Goal: Find specific page/section: Find specific page/section

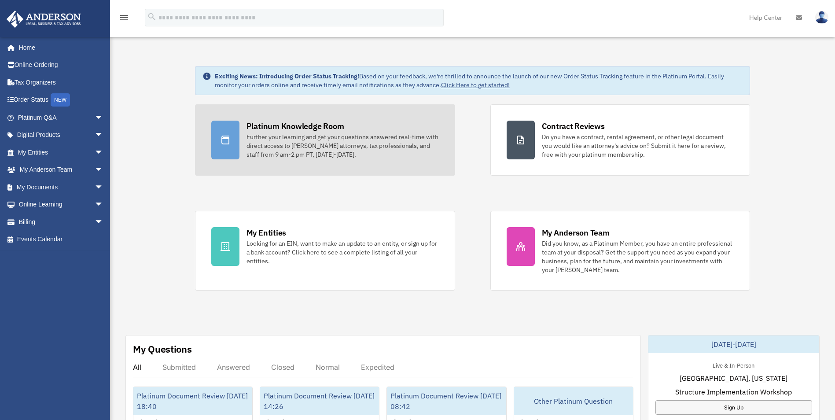
click at [286, 127] on div "Platinum Knowledge Room" at bounding box center [296, 126] width 98 height 11
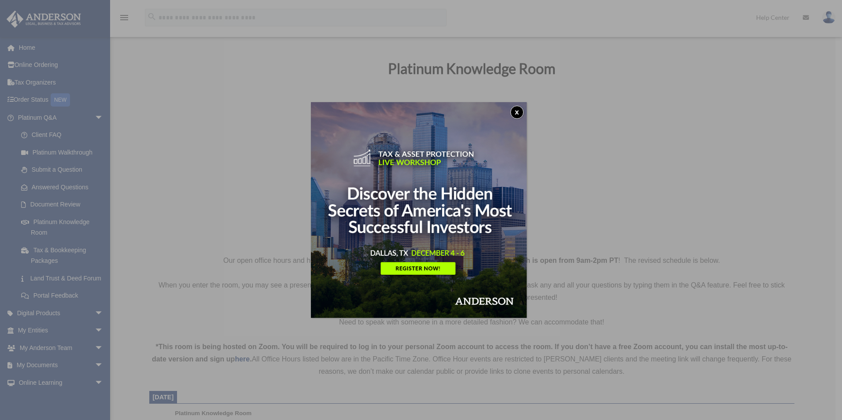
click at [515, 110] on button "x" at bounding box center [516, 112] width 13 height 13
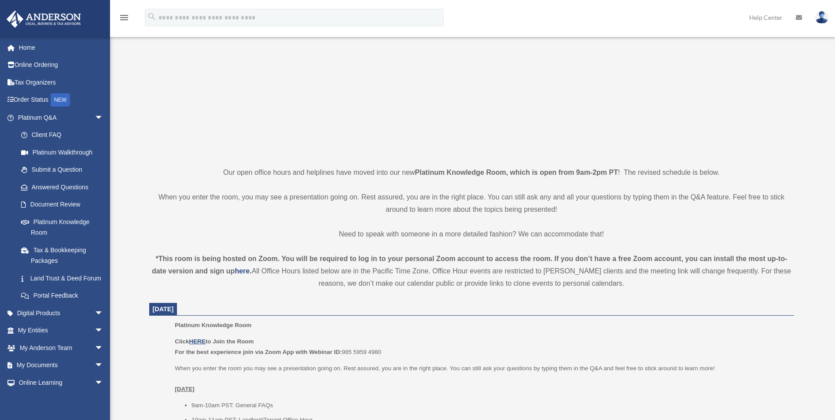
scroll to position [264, 0]
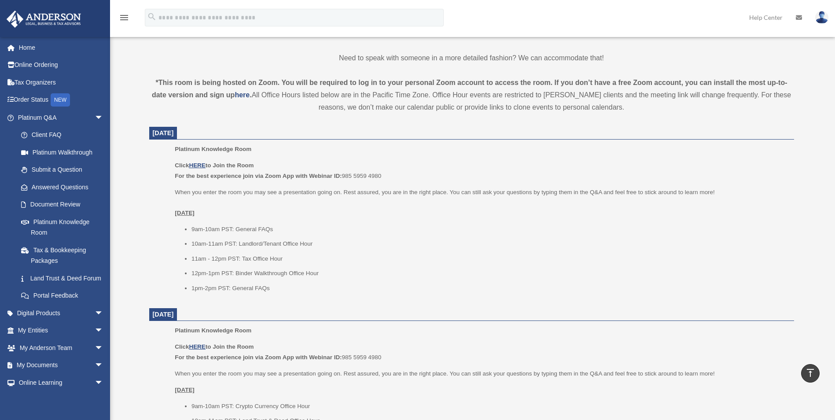
click at [209, 167] on b "Click HERE to Join the Room" at bounding box center [214, 165] width 79 height 7
click at [202, 164] on u "HERE" at bounding box center [197, 165] width 16 height 7
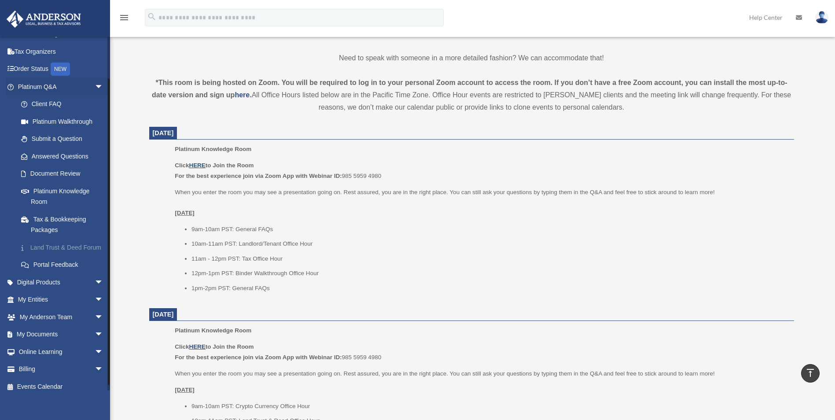
scroll to position [44, 0]
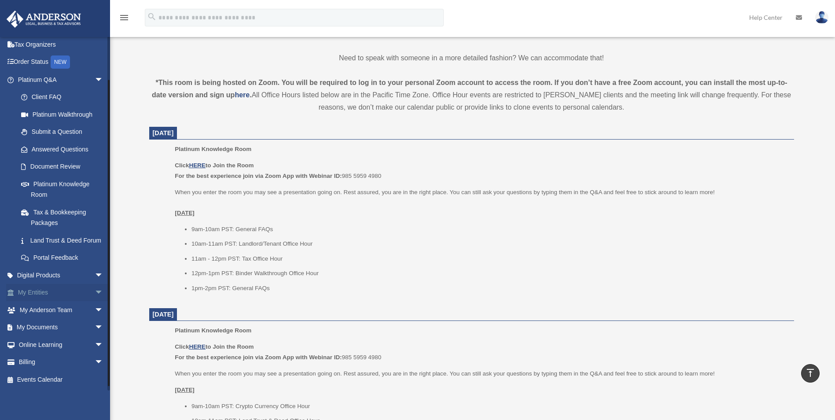
click at [50, 295] on link "My Entities arrow_drop_down" at bounding box center [61, 293] width 111 height 18
click at [79, 297] on link "My Entities arrow_drop_down" at bounding box center [61, 293] width 111 height 18
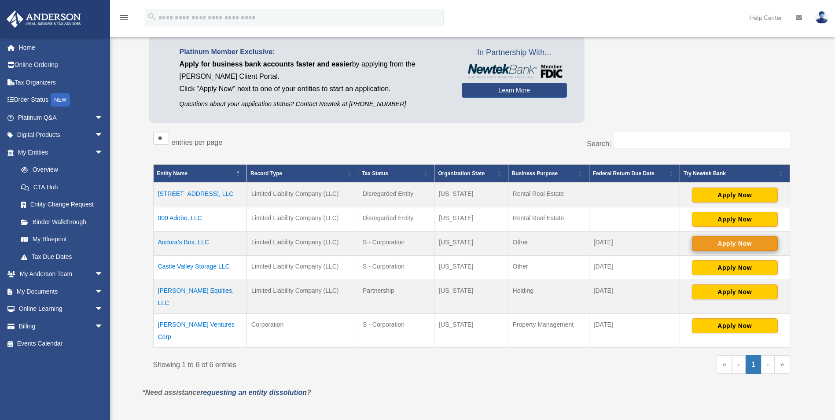
scroll to position [88, 0]
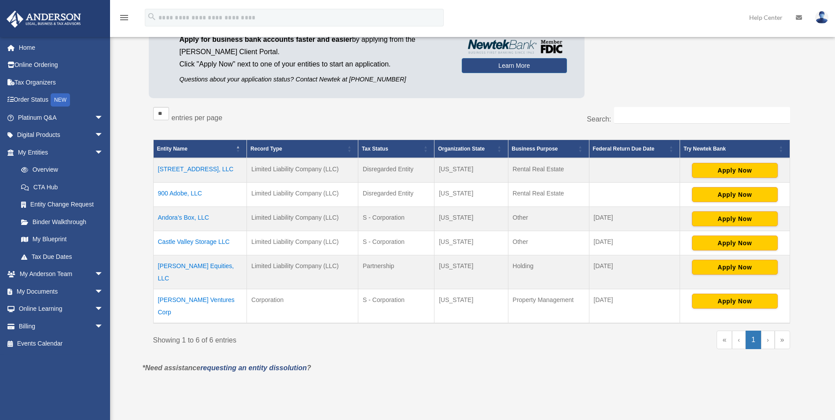
click at [198, 218] on td "Andora’s Box, LLC" at bounding box center [200, 219] width 94 height 24
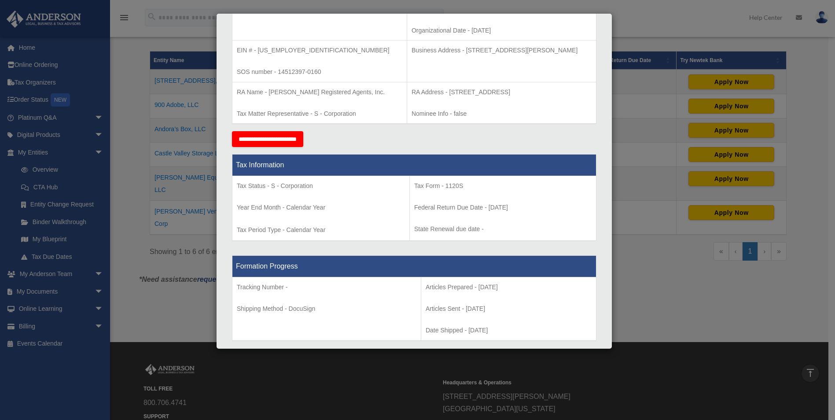
scroll to position [121, 0]
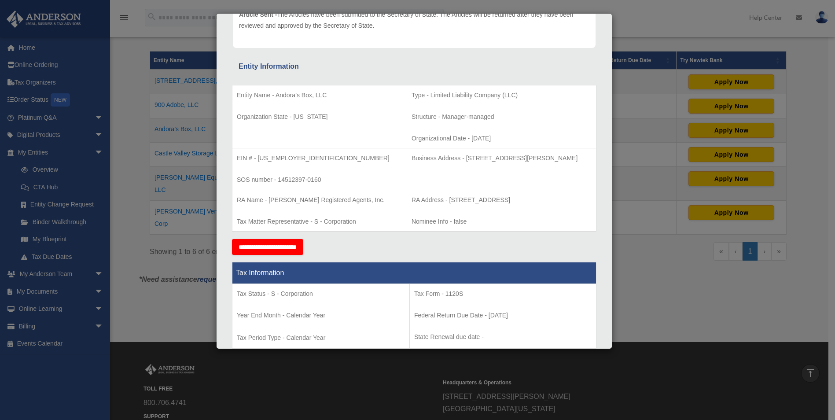
click at [690, 264] on div "Details × Articles Sent Organizational Date" at bounding box center [417, 210] width 835 height 420
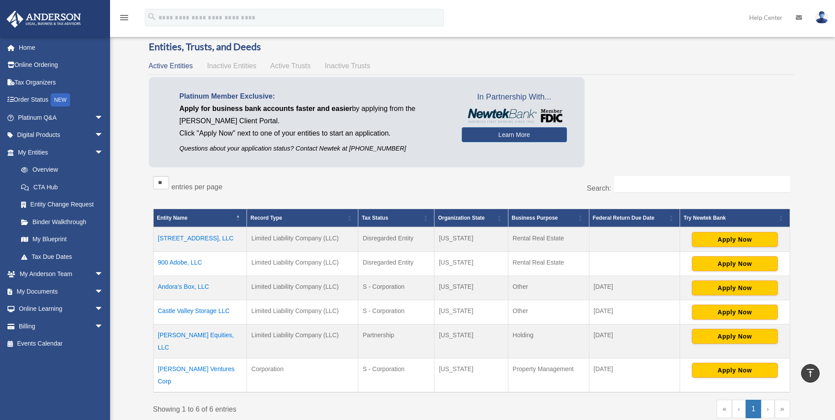
scroll to position [0, 0]
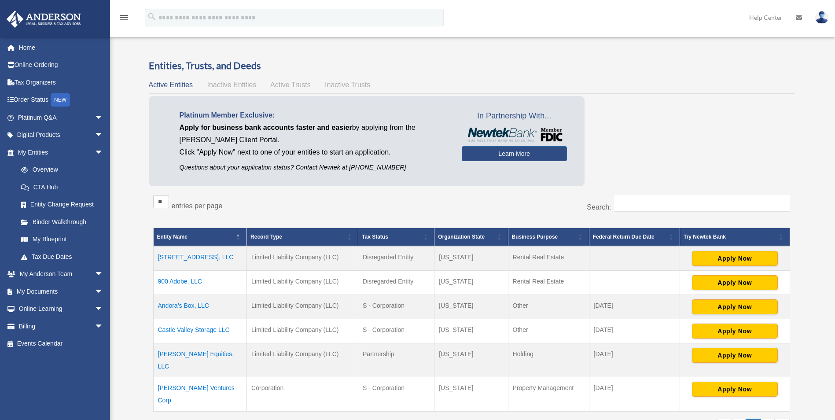
click at [195, 308] on td "Andora’s Box, LLC" at bounding box center [200, 307] width 94 height 24
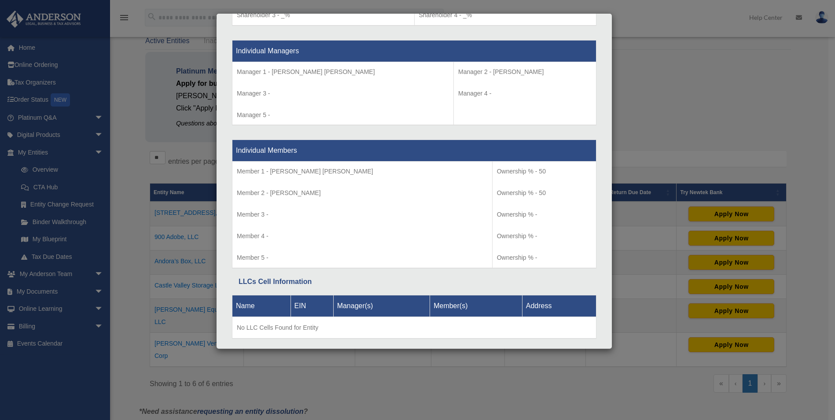
scroll to position [782, 0]
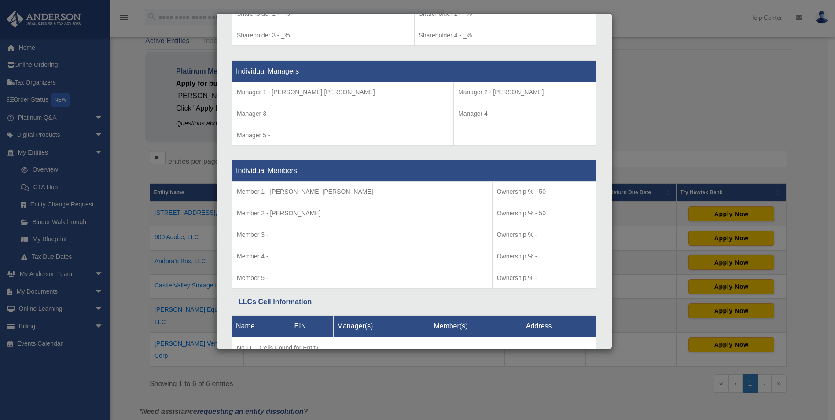
click at [680, 87] on div "Details × Articles Sent Organizational Date" at bounding box center [417, 210] width 835 height 420
